Goal: Information Seeking & Learning: Learn about a topic

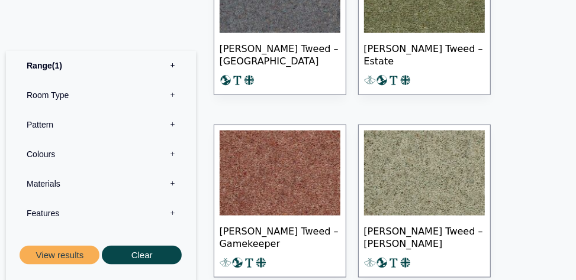
scroll to position [671, 0]
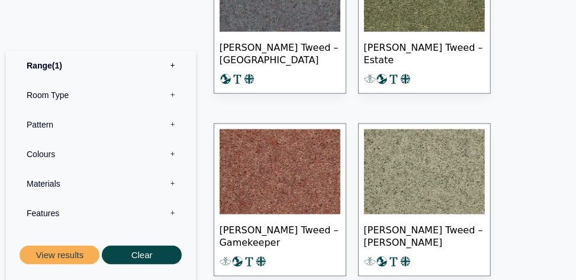
click at [50, 152] on label "Colours 0" at bounding box center [101, 154] width 172 height 30
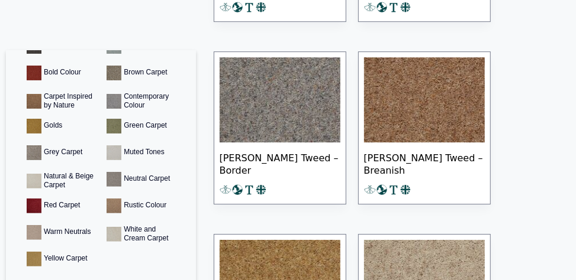
scroll to position [1656, 0]
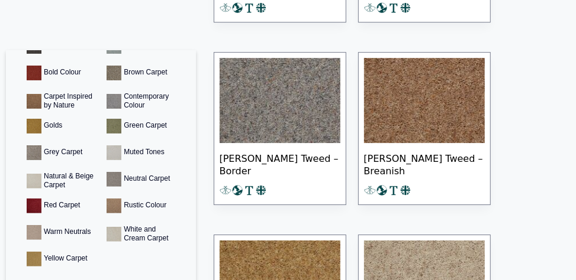
drag, startPoint x: 315, startPoint y: 218, endPoint x: 470, endPoint y: 111, distance: 187.9
click at [470, 111] on img at bounding box center [424, 100] width 121 height 85
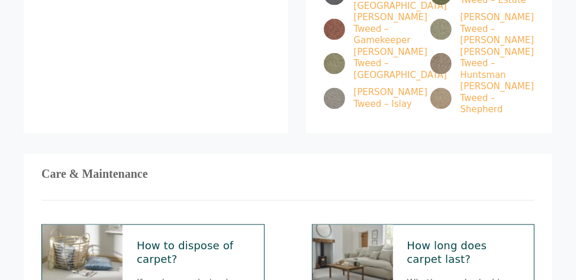
scroll to position [780, 0]
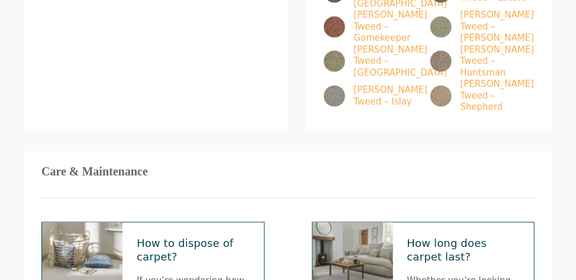
click at [228, 152] on div "Care & Maintenance How to dispose of carpet? If you’re wondering how to dispose…" at bounding box center [288, 248] width 528 height 192
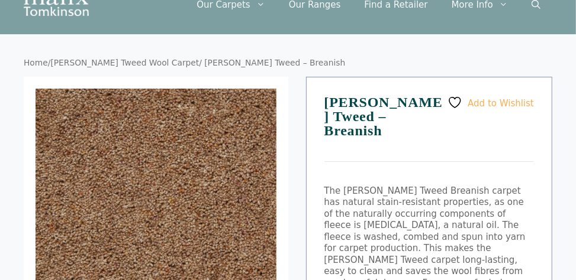
scroll to position [0, 0]
